Goal: Information Seeking & Learning: Learn about a topic

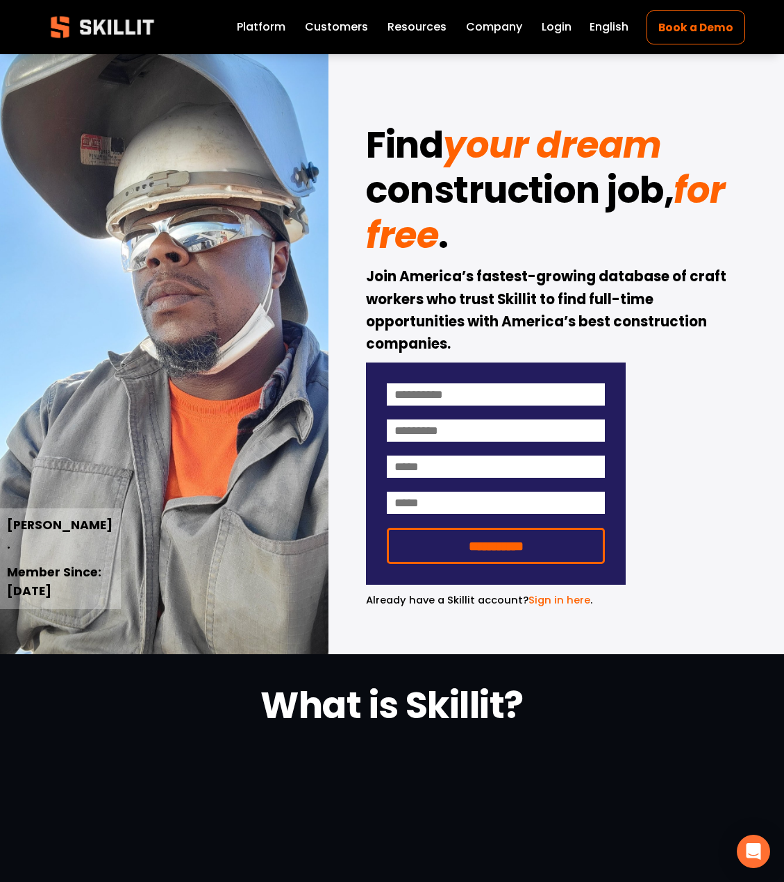
click at [271, 25] on link "Platform" at bounding box center [261, 26] width 49 height 19
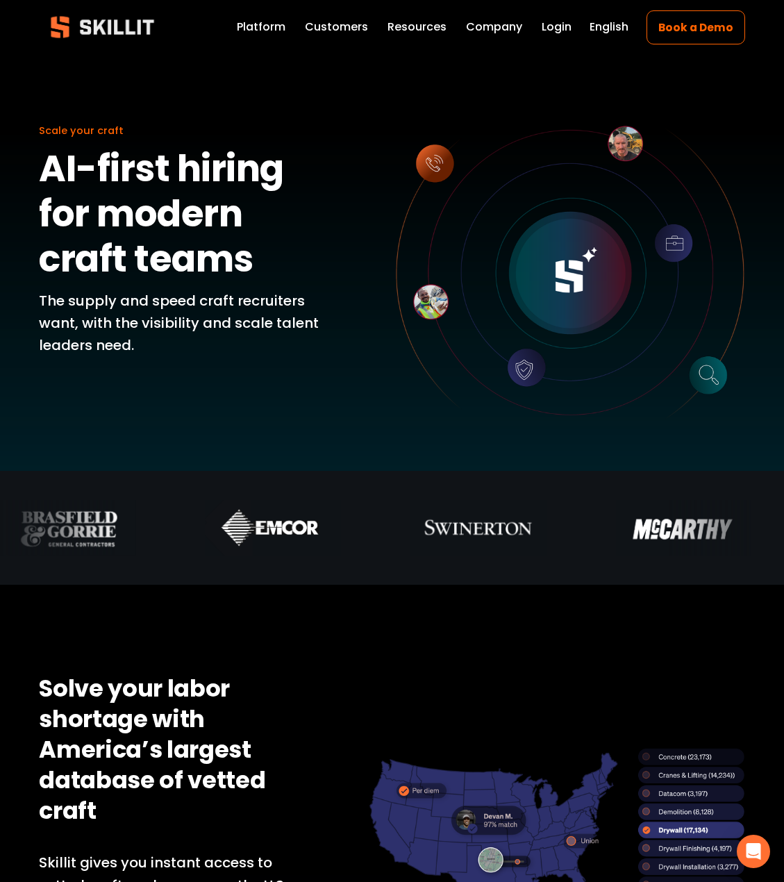
click at [0, 0] on span "Pricing" at bounding box center [0, 0] width 0 height 0
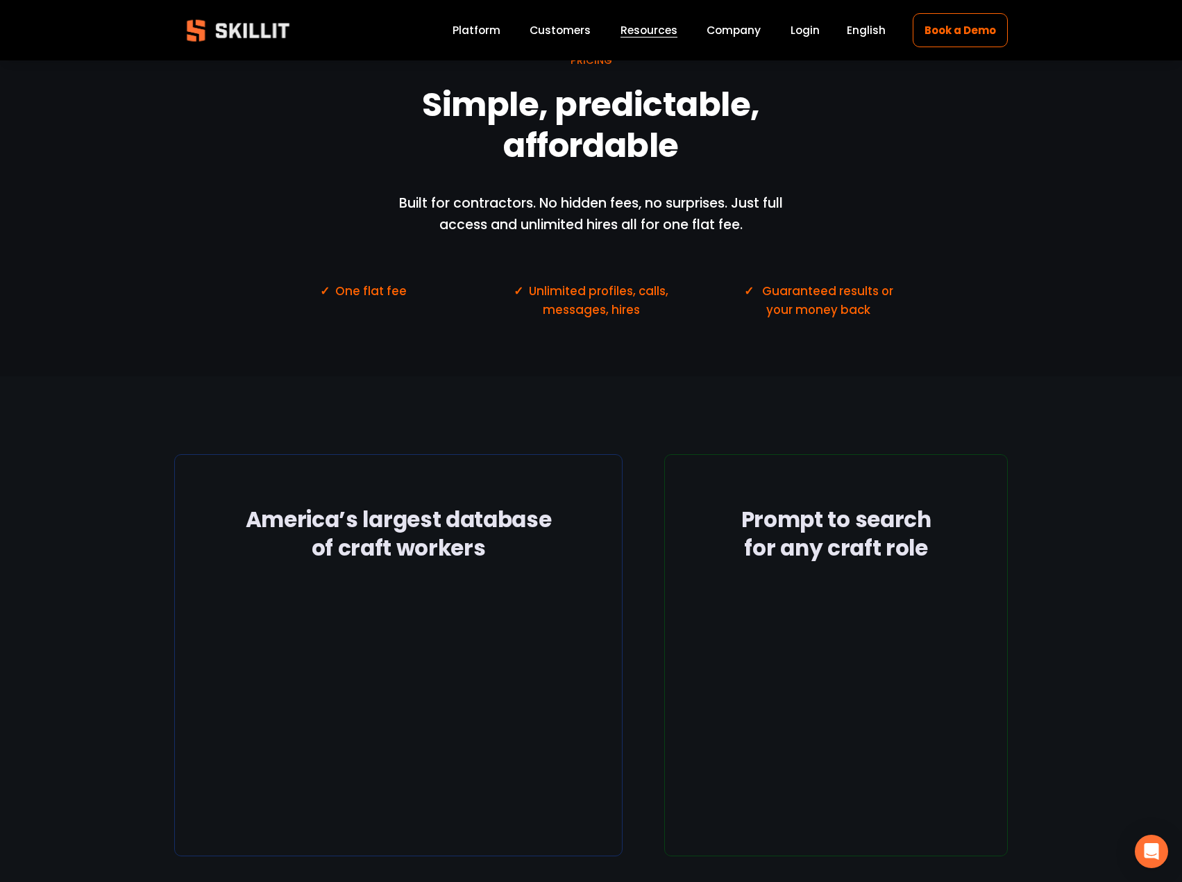
scroll to position [76, 0]
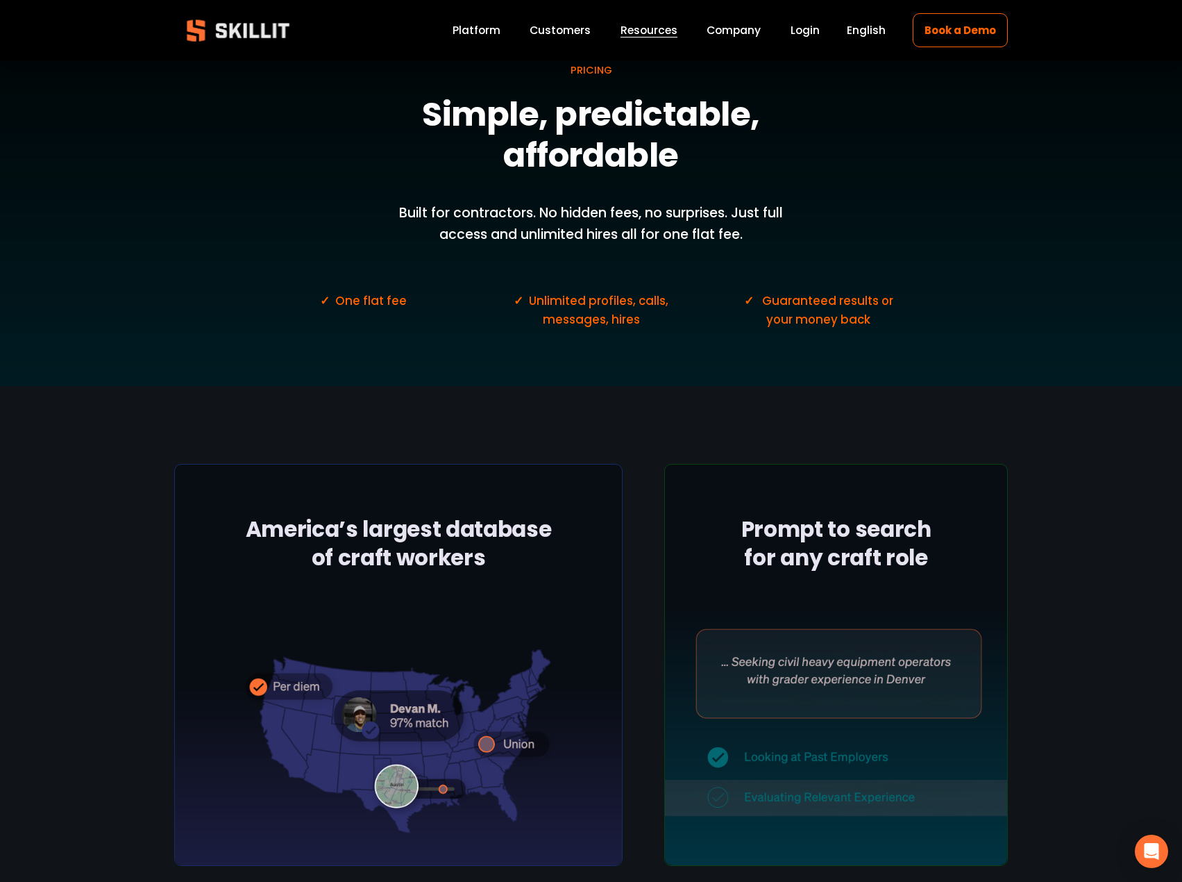
click at [497, 30] on link "Platform" at bounding box center [477, 30] width 48 height 19
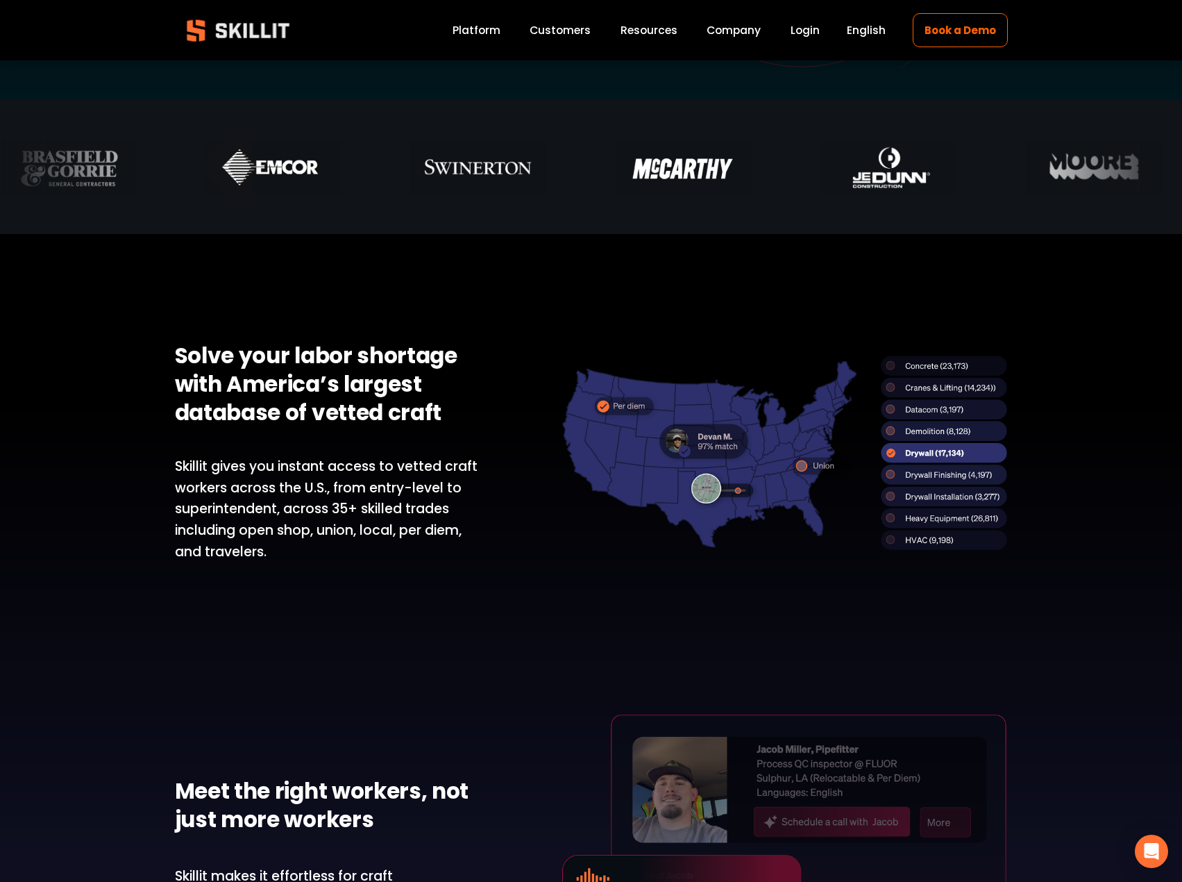
scroll to position [347, 0]
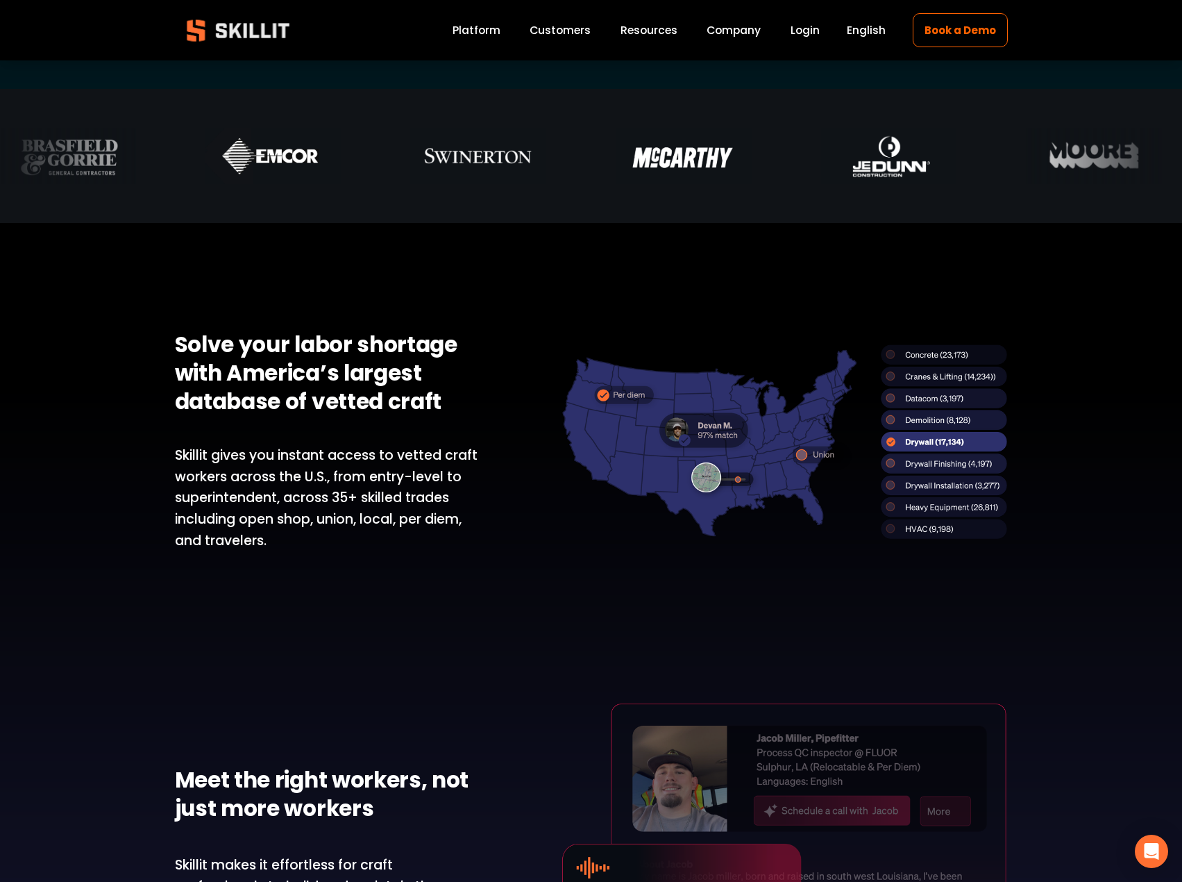
click at [912, 443] on div at bounding box center [785, 441] width 446 height 194
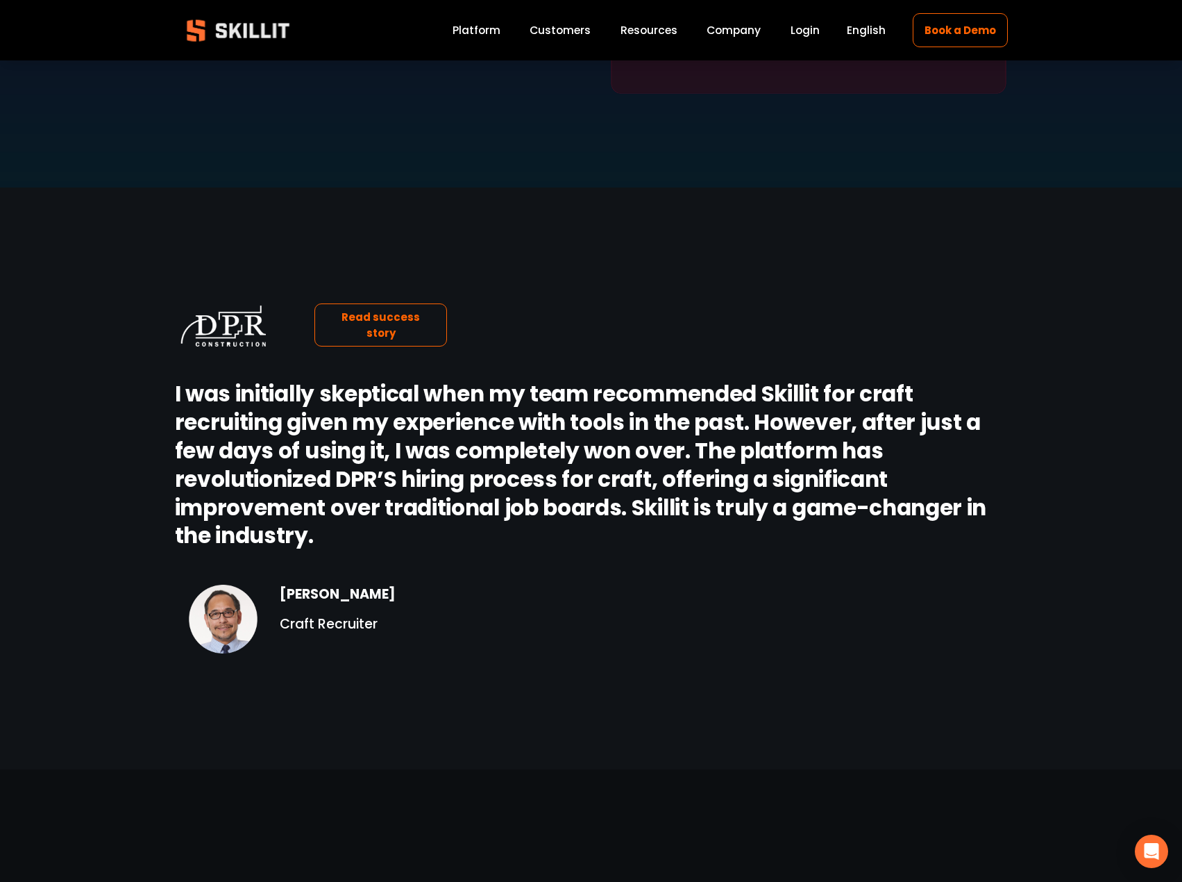
scroll to position [1319, 0]
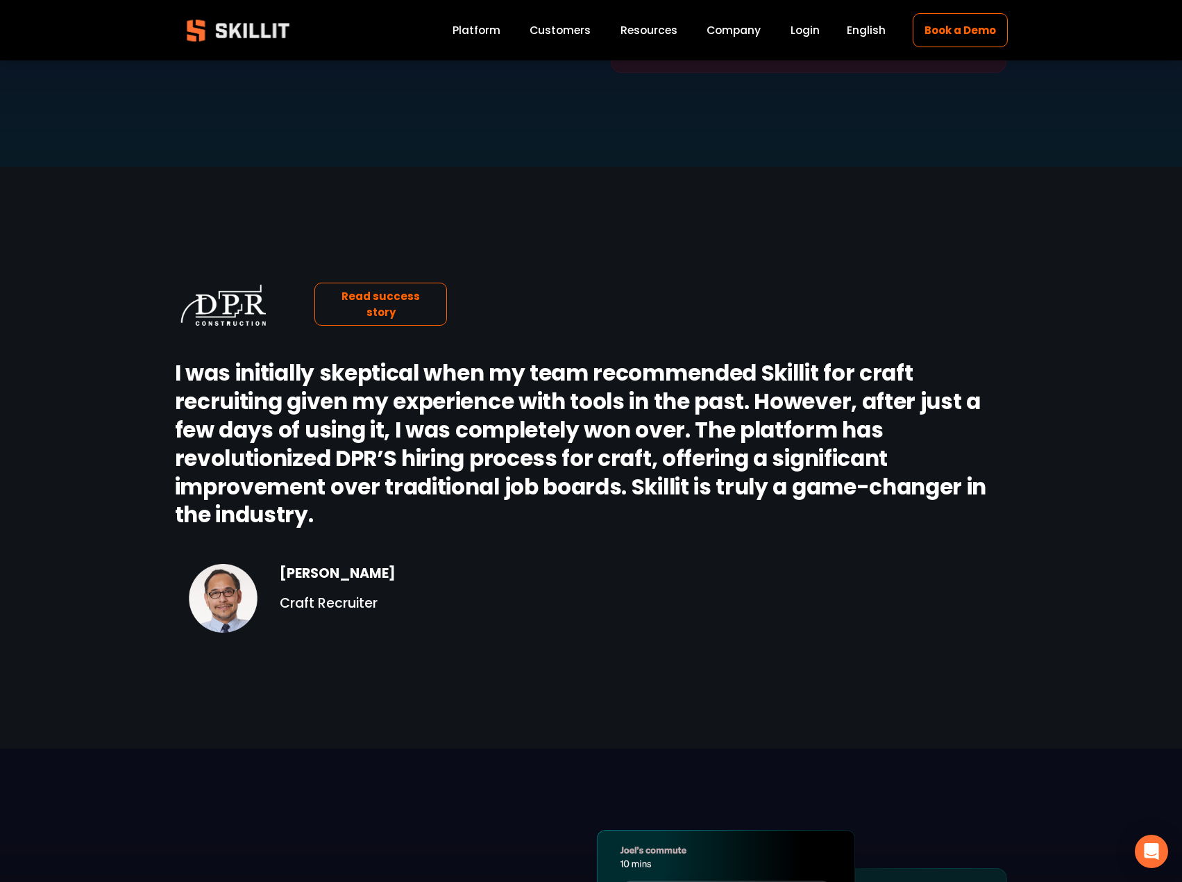
click at [478, 37] on link "Platform" at bounding box center [477, 30] width 48 height 19
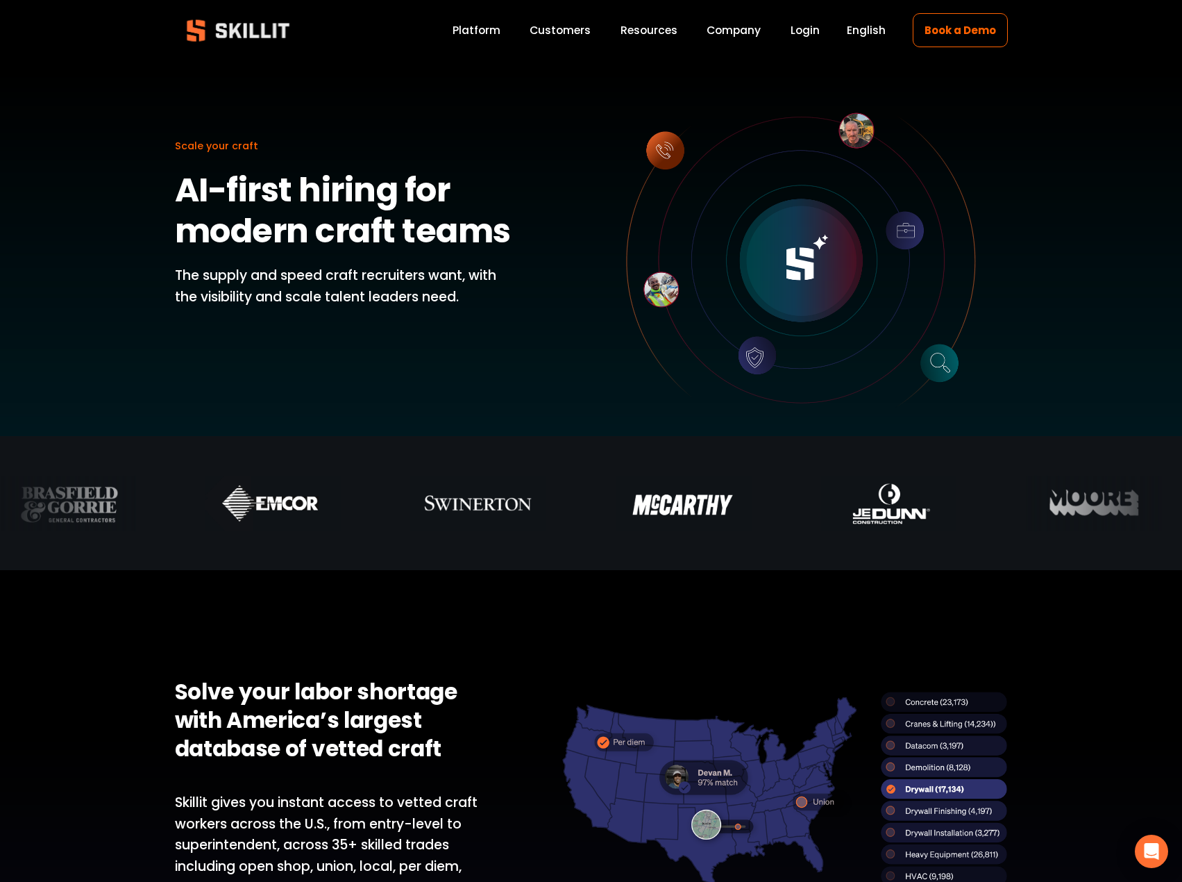
click at [390, 284] on p "The supply and speed craft recruiters want, with the visibility and scale talen…" at bounding box center [346, 286] width 343 height 42
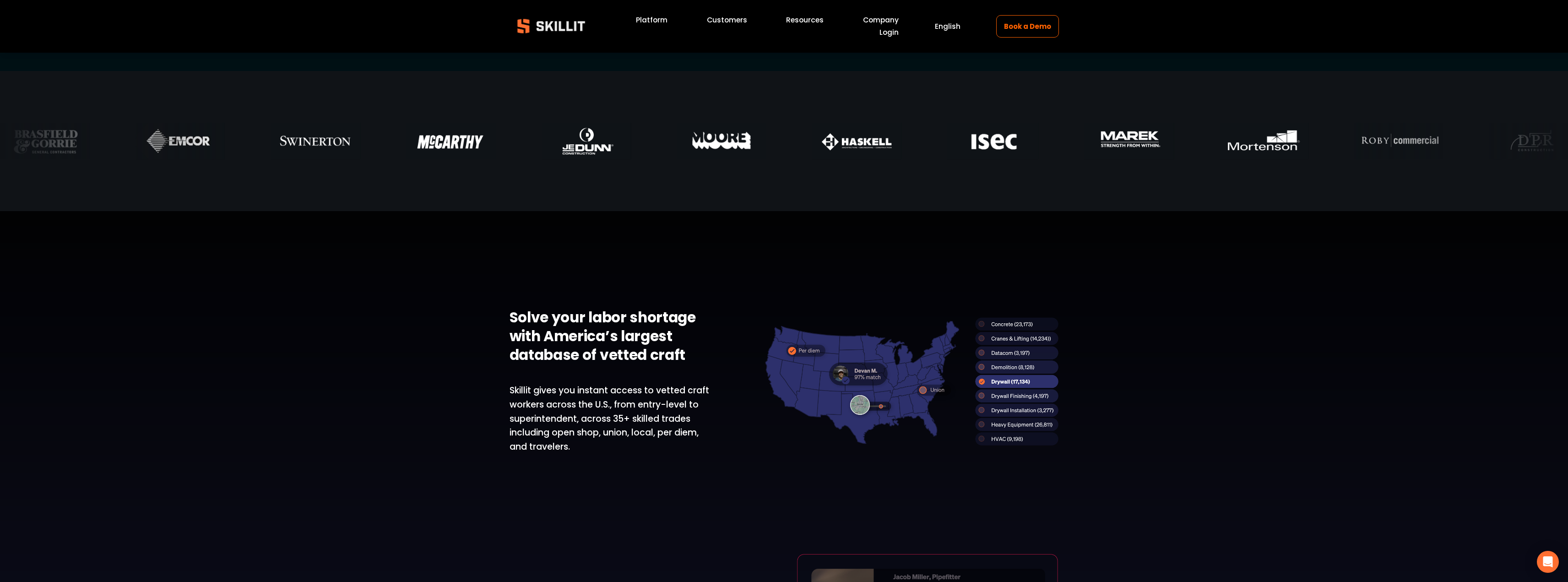
scroll to position [229, 0]
